Goal: Task Accomplishment & Management: Use online tool/utility

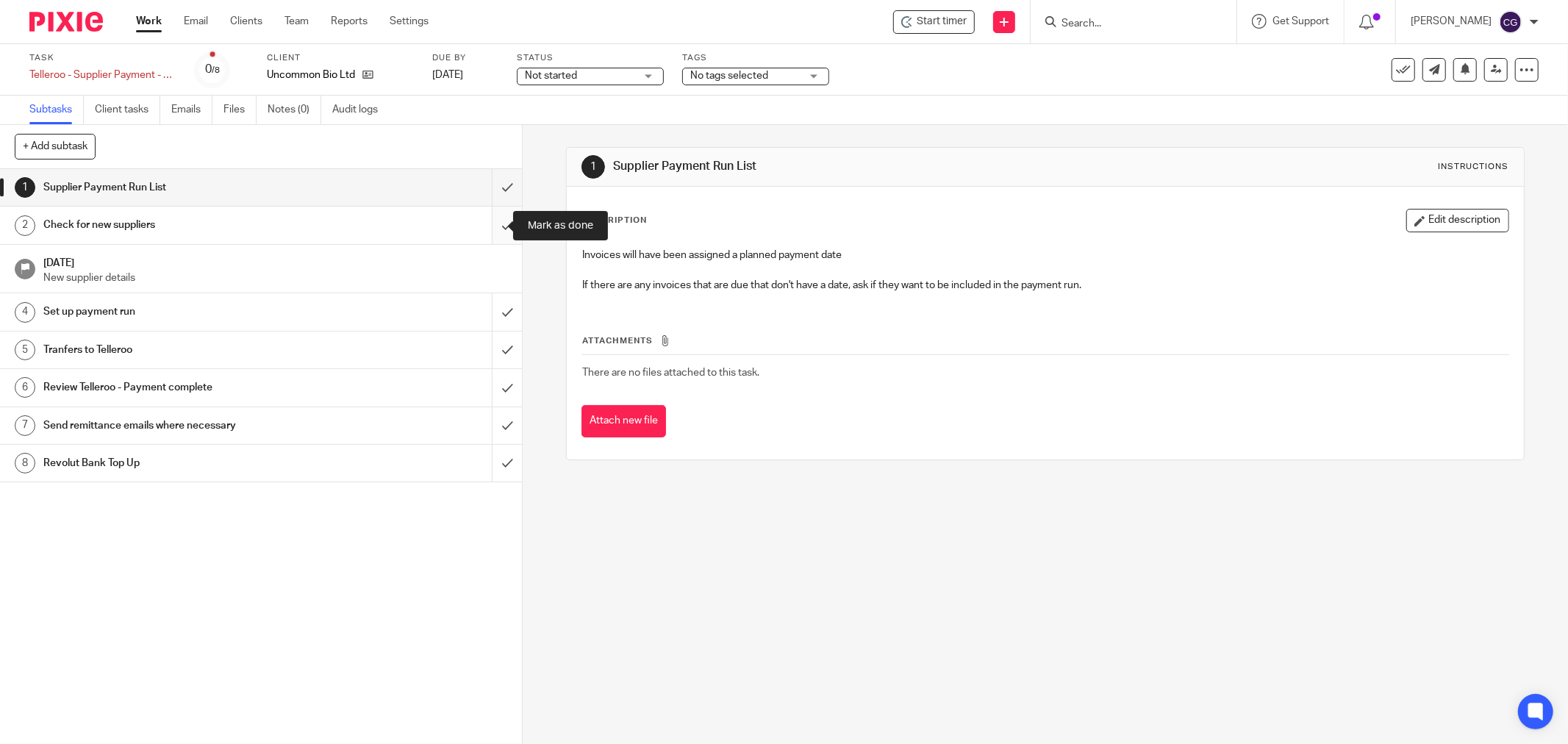
click at [491, 223] on input "submit" at bounding box center [261, 225] width 522 height 37
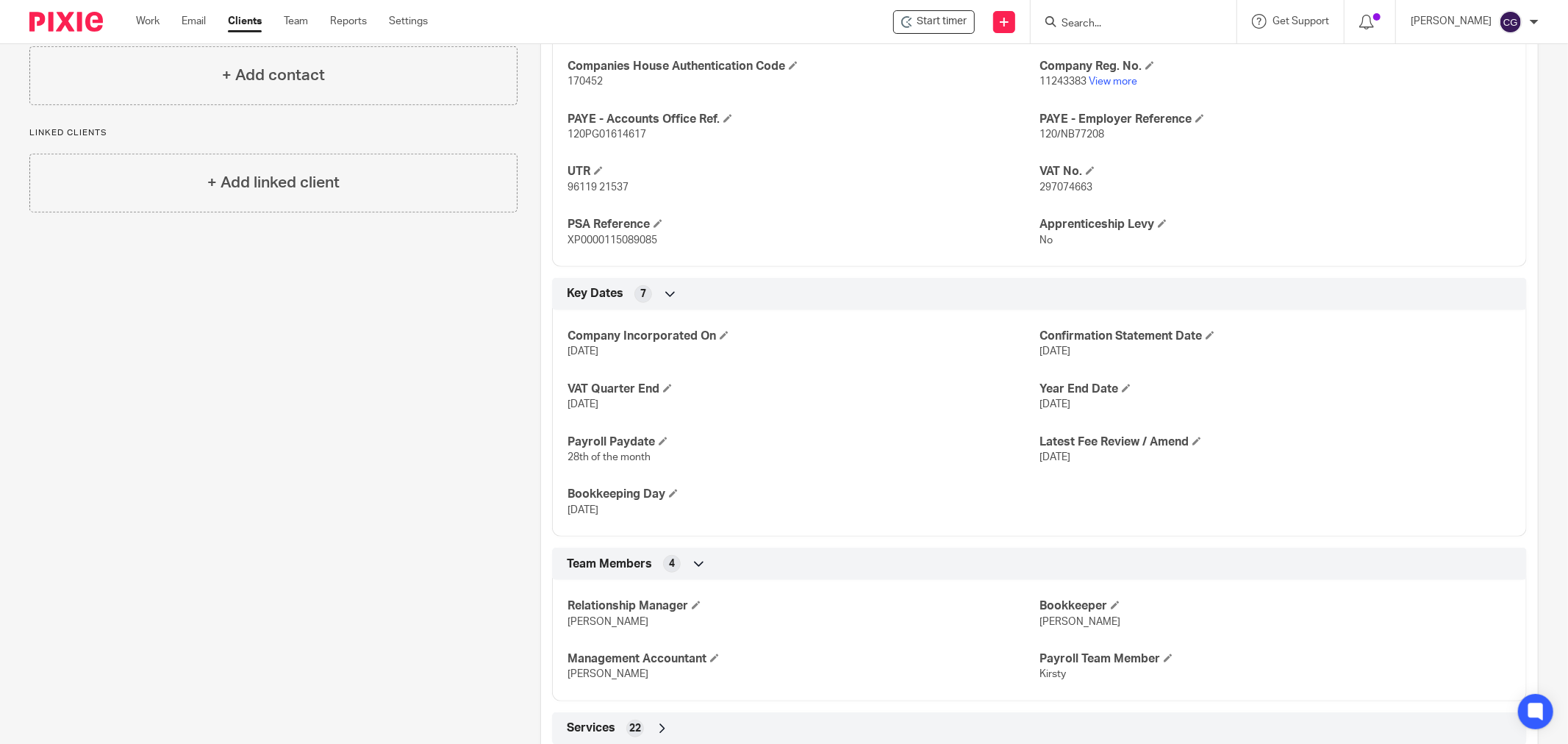
scroll to position [772, 0]
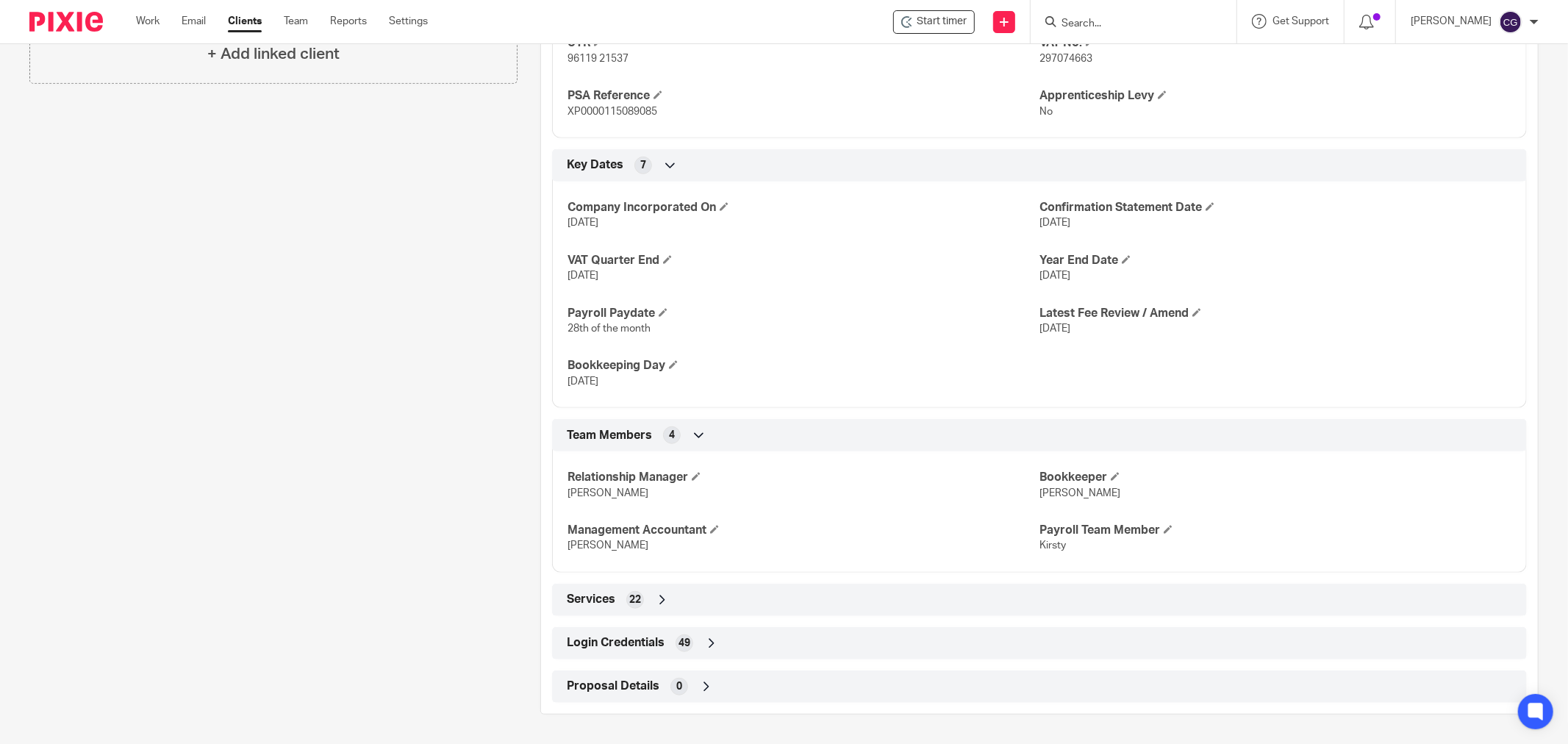
click at [710, 647] on icon at bounding box center [711, 644] width 15 height 15
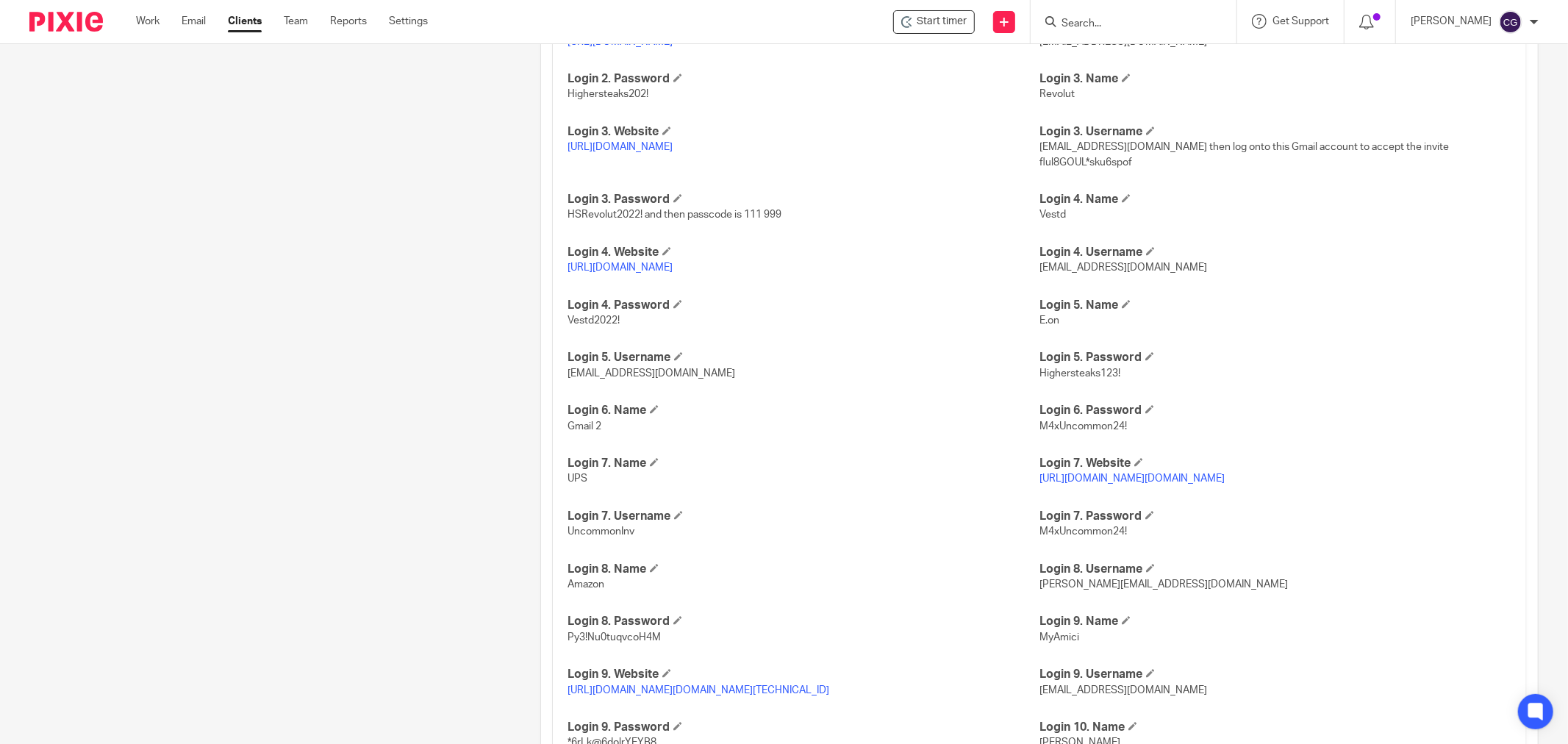
scroll to position [1997, 0]
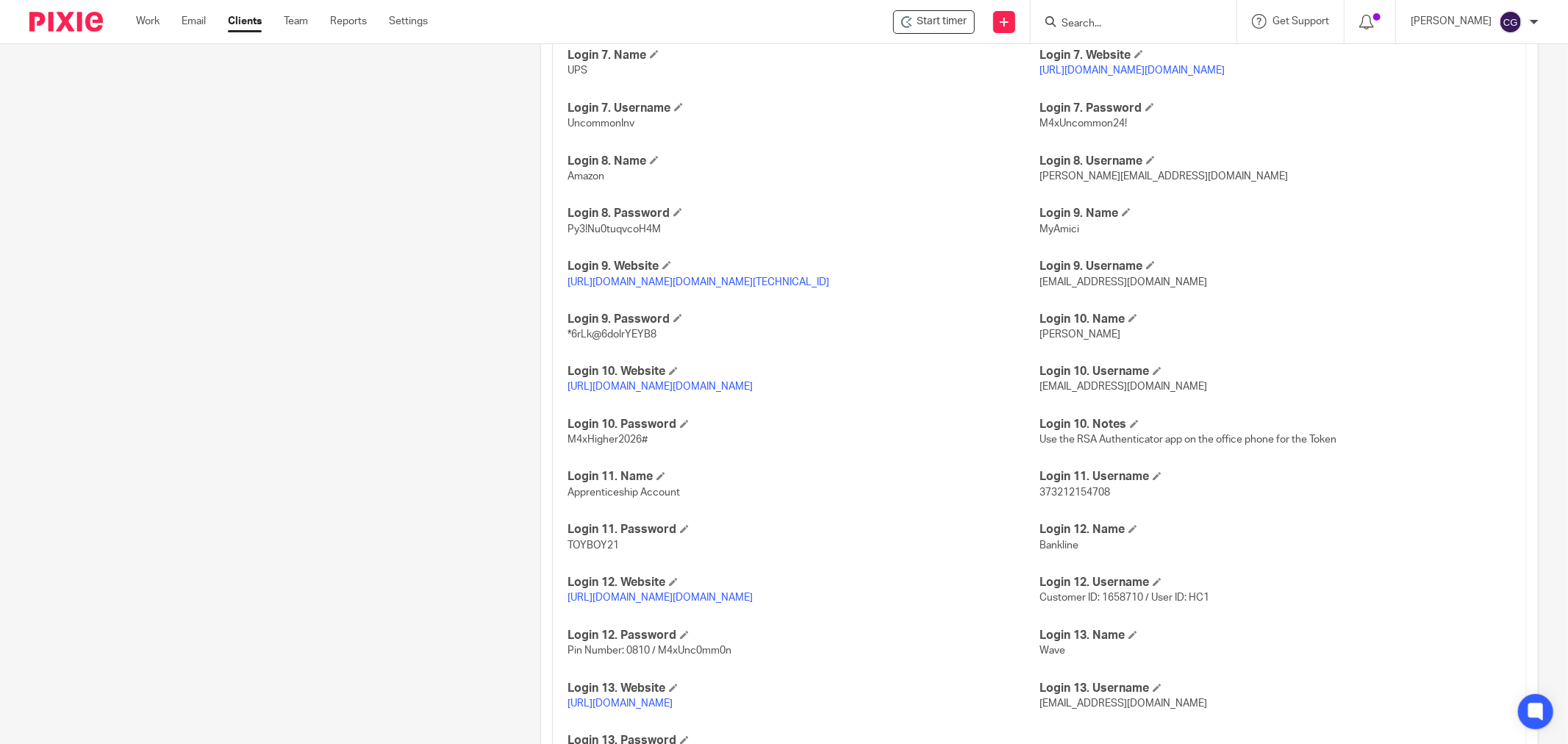
click at [714, 288] on p "https://auth.myamici.com/realms/myamici/protocol/openid-connect/auth?client_id=…" at bounding box center [803, 283] width 472 height 15
click at [725, 288] on link "https://auth.myamici.com/realms/myamici/protocol/openid-connect/auth?client_id=…" at bounding box center [698, 283] width 262 height 10
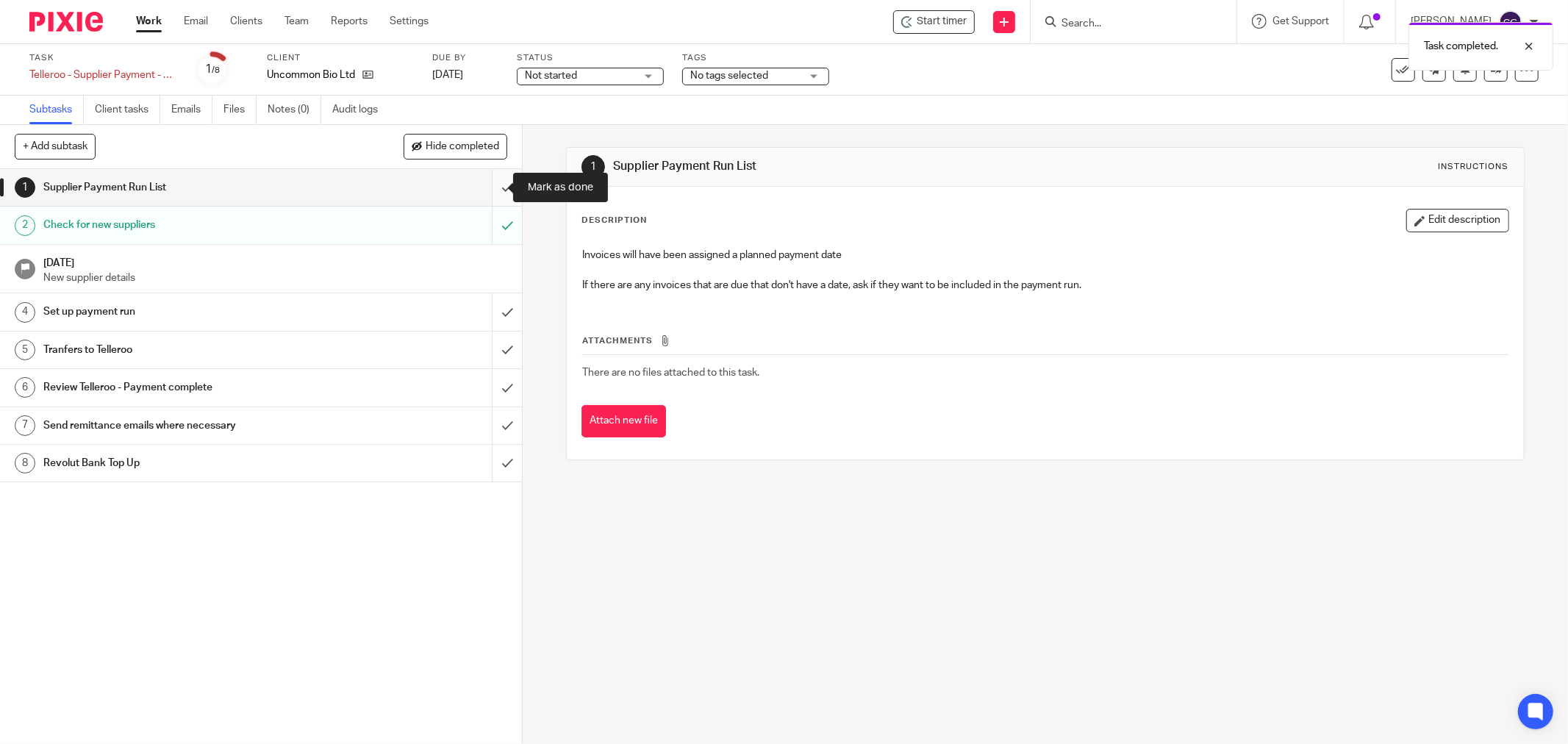
click at [489, 193] on input "submit" at bounding box center [261, 187] width 522 height 37
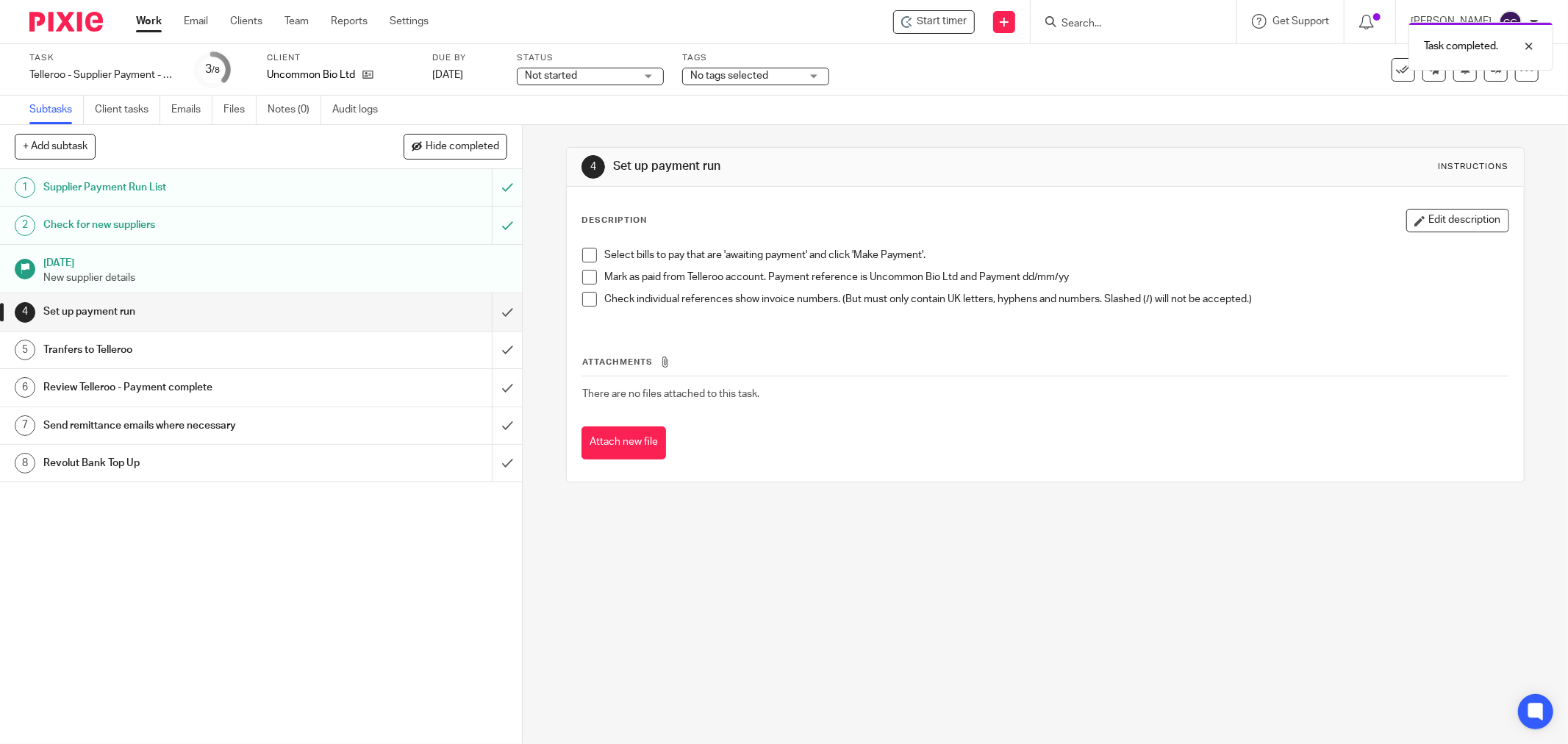
click at [582, 259] on span at bounding box center [589, 255] width 15 height 15
click at [586, 278] on span at bounding box center [589, 278] width 15 height 15
click at [584, 300] on span at bounding box center [589, 299] width 15 height 15
click at [490, 307] on input "submit" at bounding box center [261, 312] width 522 height 37
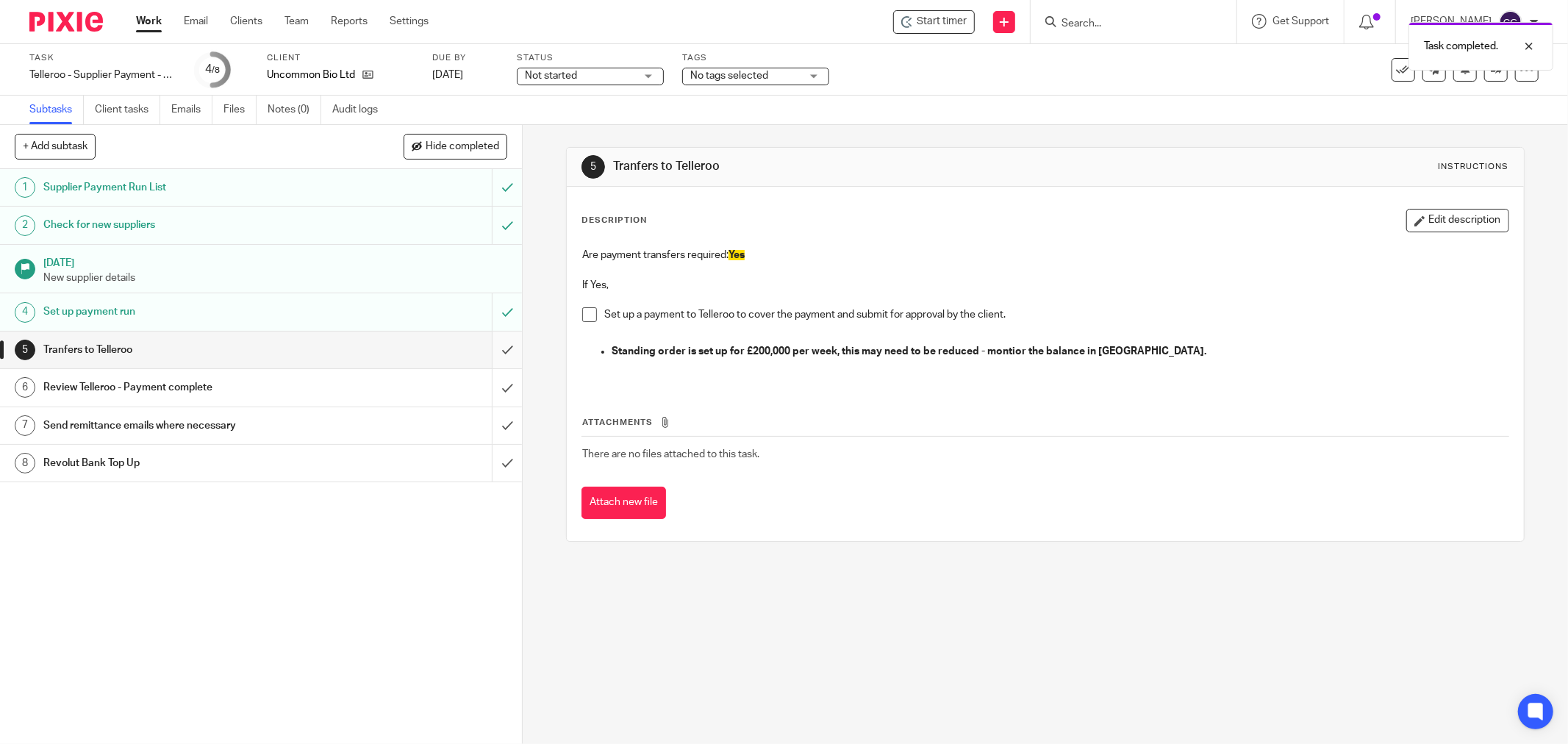
click at [488, 355] on input "submit" at bounding box center [261, 350] width 522 height 37
